Goal: Task Accomplishment & Management: Use online tool/utility

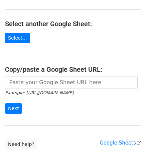
scroll to position [64, 0]
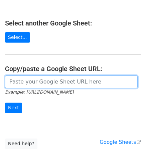
click at [63, 81] on input "url" at bounding box center [71, 81] width 133 height 13
paste input "https://docs.google.com/spreadsheets/d/1uQvir3vgDKcI_c-vr8g6ndcGLyR4koZdyWYYpDK…"
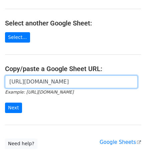
scroll to position [0, 145]
type input "https://docs.google.com/spreadsheets/d/1uQvir3vgDKcI_c-vr8g6ndcGLyR4koZdyWYYpDK…"
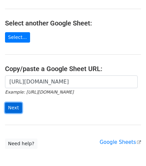
scroll to position [0, 0]
click at [16, 107] on input "Next" at bounding box center [13, 108] width 17 height 10
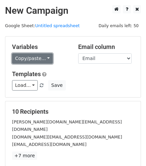
click at [27, 61] on link "Copy/paste..." at bounding box center [32, 58] width 41 height 10
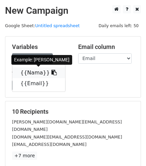
click at [52, 73] on icon at bounding box center [54, 72] width 5 height 5
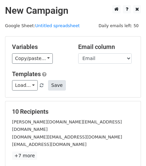
scroll to position [93, 0]
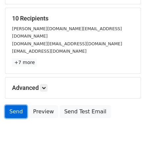
click at [19, 105] on link "Send" at bounding box center [16, 111] width 22 height 13
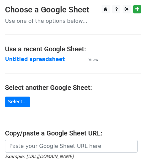
scroll to position [83, 0]
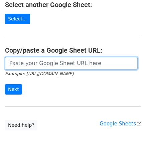
click at [86, 61] on input "url" at bounding box center [71, 63] width 133 height 13
paste input "https://docs.google.com/spreadsheets/d/1uQvir3vgDKcI_c-vr8g6ndcGLyR4koZdyWYYpDK…"
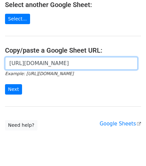
scroll to position [0, 145]
type input "https://docs.google.com/spreadsheets/d/1uQvir3vgDKcI_c-vr8g6ndcGLyR4koZdyWYYpDK…"
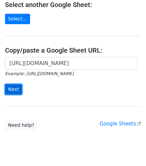
scroll to position [0, 0]
click at [13, 87] on input "Next" at bounding box center [13, 89] width 17 height 10
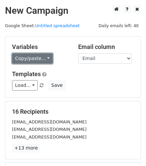
click at [18, 55] on link "Copy/paste..." at bounding box center [32, 58] width 41 height 10
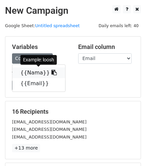
click at [38, 71] on link "{{Nama}}" at bounding box center [38, 72] width 53 height 11
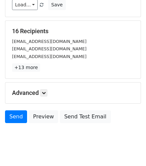
scroll to position [93, 0]
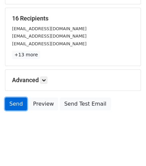
click at [23, 108] on link "Send" at bounding box center [16, 103] width 22 height 13
click at [20, 105] on link "Send" at bounding box center [16, 103] width 22 height 13
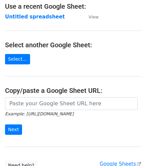
scroll to position [43, 0]
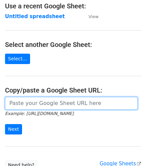
click at [51, 105] on input "url" at bounding box center [71, 103] width 133 height 13
paste input "[URL][DOMAIN_NAME]"
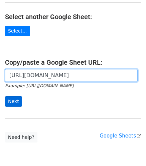
scroll to position [71, 0]
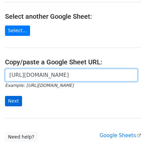
type input "[URL][DOMAIN_NAME]"
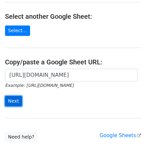
scroll to position [0, 0]
click at [11, 100] on input "Next" at bounding box center [13, 101] width 17 height 10
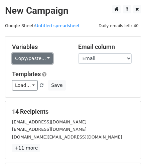
click at [26, 59] on link "Copy/paste..." at bounding box center [32, 58] width 41 height 10
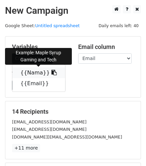
click at [52, 73] on icon at bounding box center [54, 72] width 5 height 5
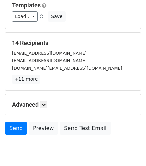
scroll to position [69, 0]
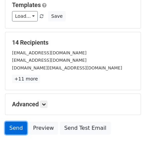
click at [17, 125] on link "Send" at bounding box center [16, 128] width 22 height 13
